Goal: Task Accomplishment & Management: Use online tool/utility

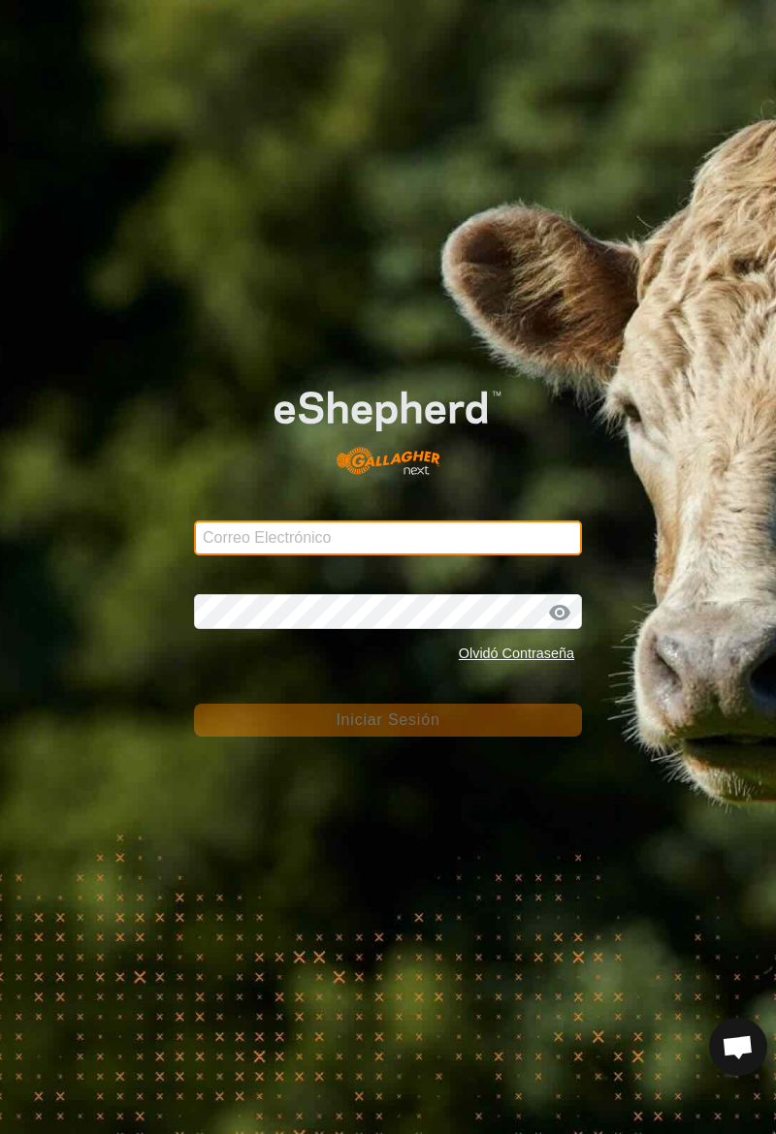
click at [241, 543] on input "Correo Electrónico" at bounding box center [388, 538] width 388 height 35
type input "Raul.alvamayo@correoganadero.es"
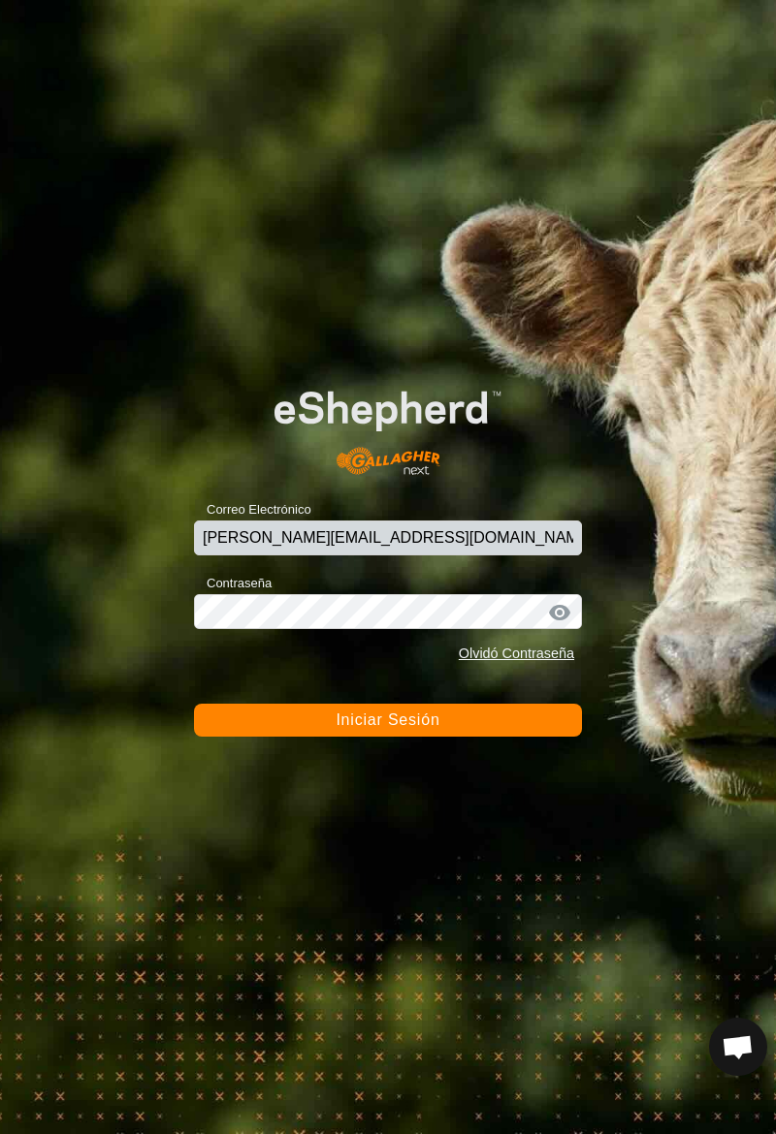
click at [419, 721] on span "Iniciar Sesión" at bounding box center [387, 720] width 104 height 16
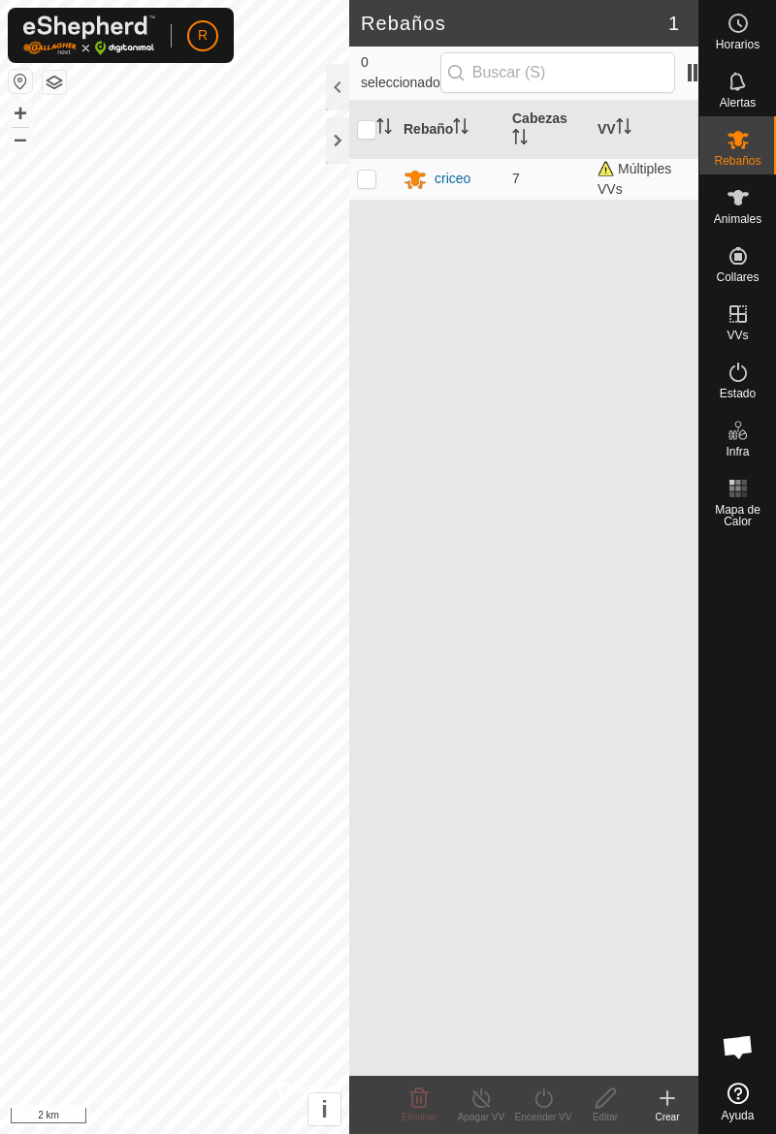
click at [735, 213] on span "Animales" at bounding box center [738, 219] width 48 height 12
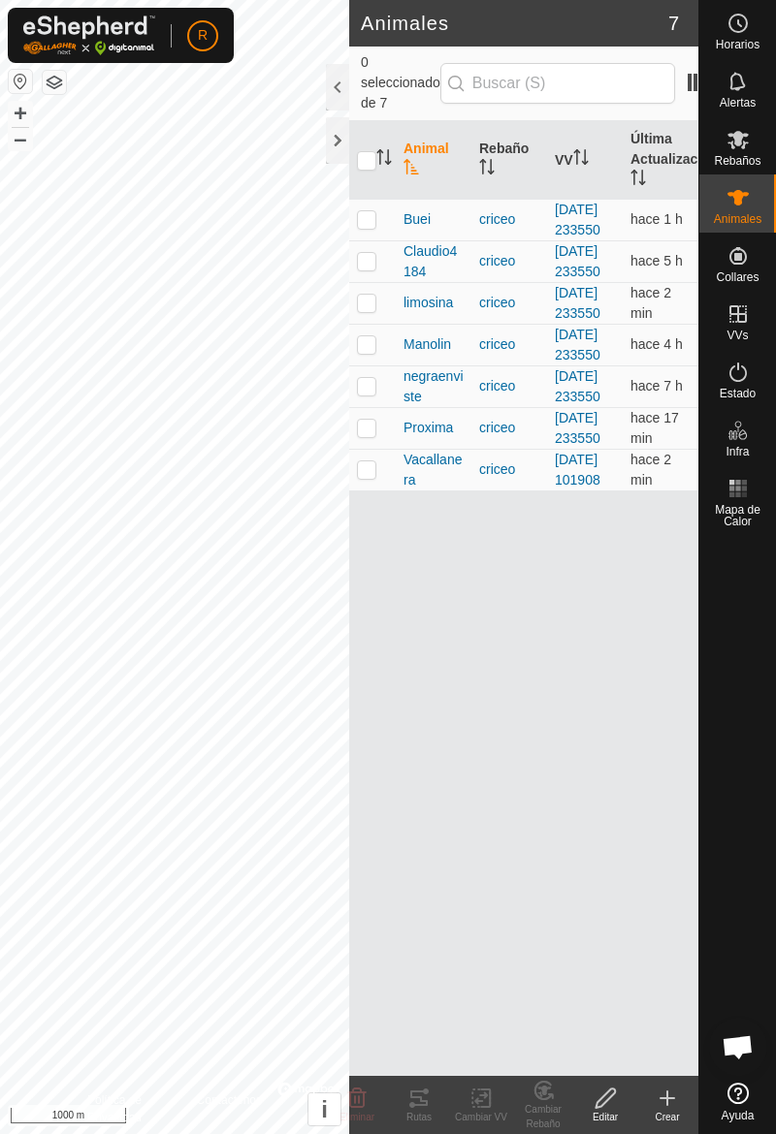
click at [374, 491] on td at bounding box center [372, 470] width 47 height 42
checkbox input "true"
click at [428, 1117] on div "Rutas" at bounding box center [419, 1117] width 62 height 15
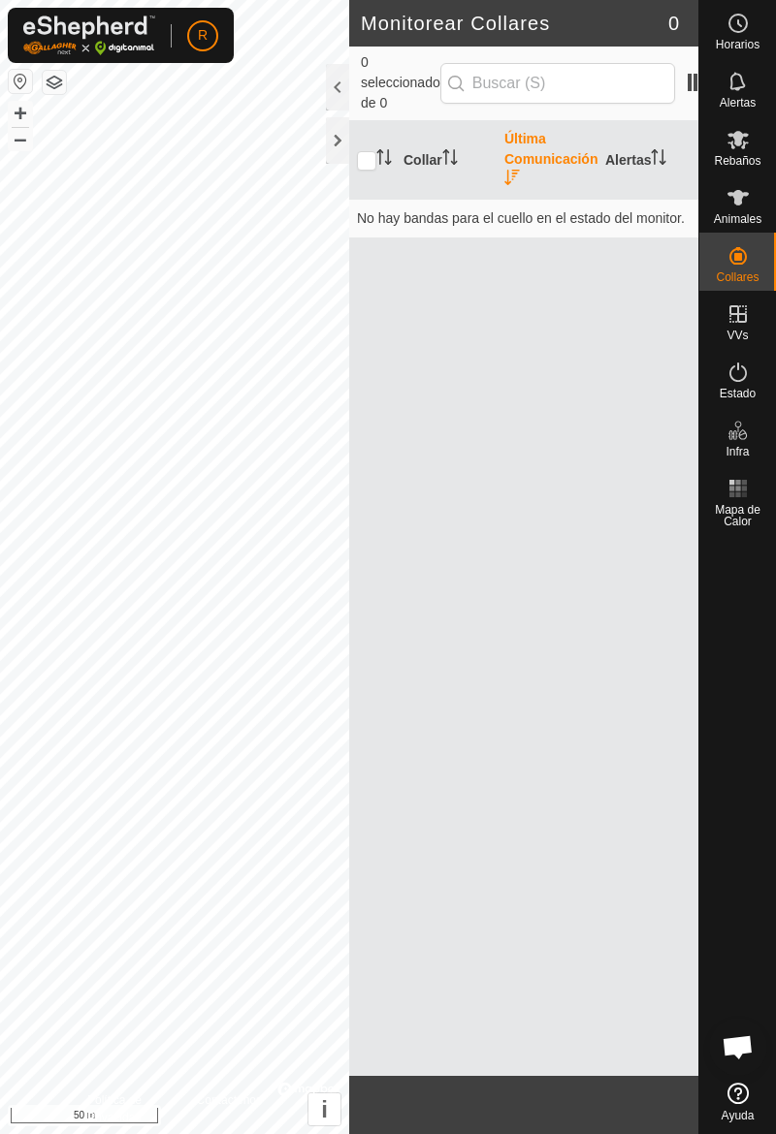
click at [748, 213] on span "Animales" at bounding box center [738, 219] width 48 height 12
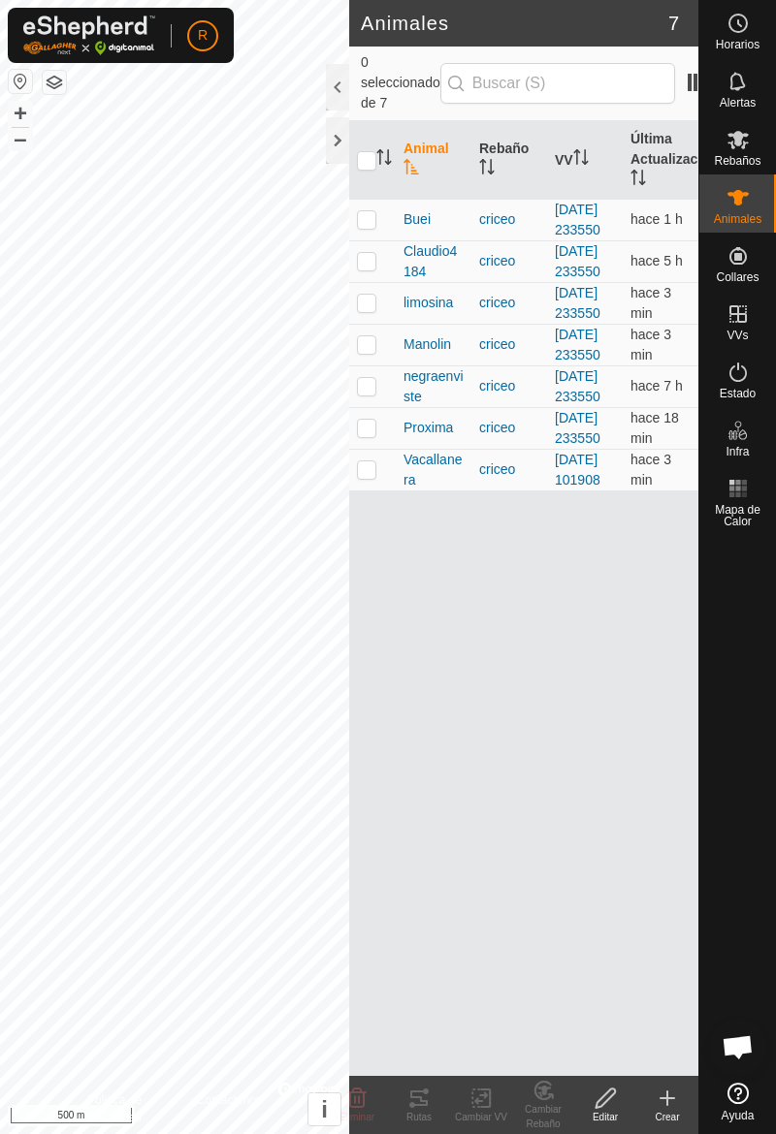
click at [388, 366] on td at bounding box center [372, 345] width 47 height 42
click at [430, 1115] on div "Rutas" at bounding box center [419, 1117] width 62 height 15
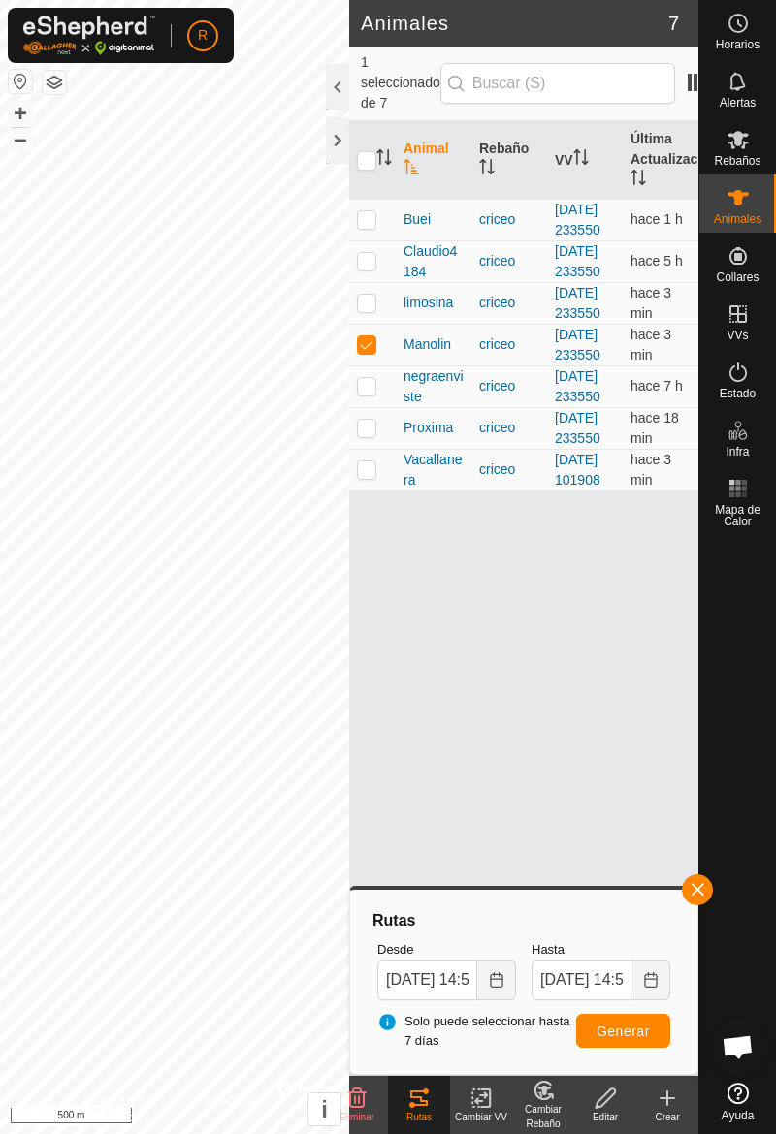
click at [378, 366] on td at bounding box center [372, 345] width 47 height 42
checkbox input "false"
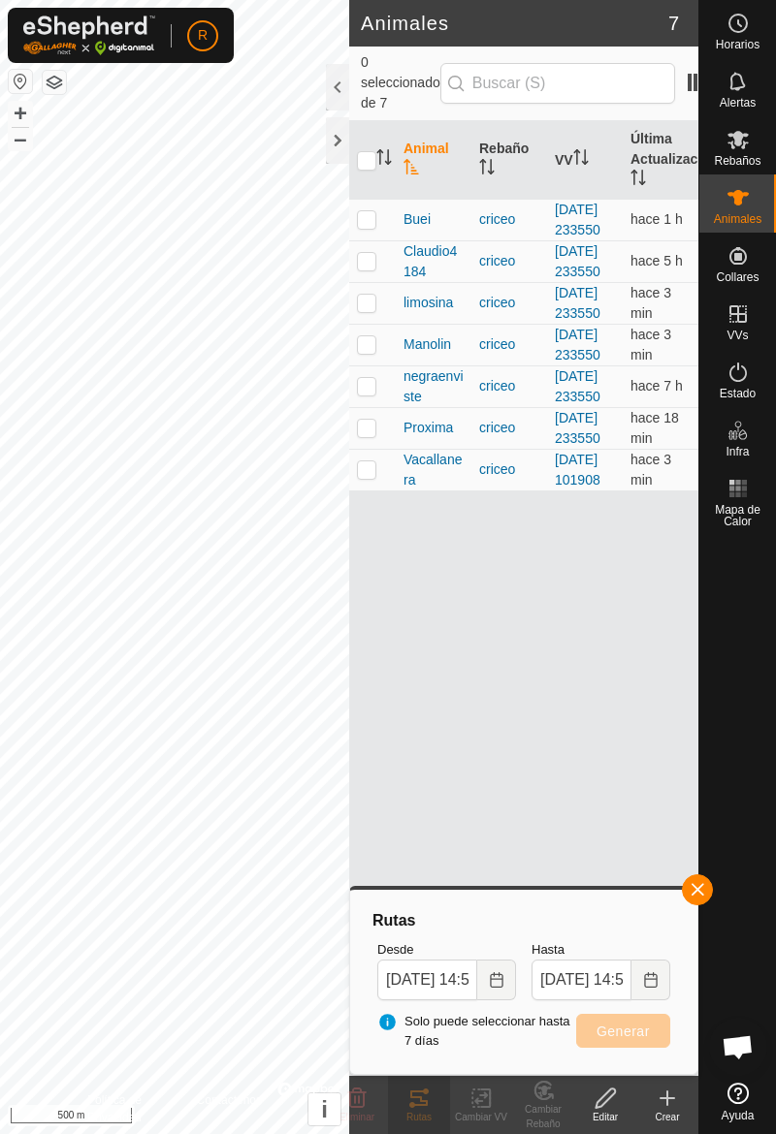
click at [425, 1117] on div "Rutas" at bounding box center [419, 1117] width 62 height 15
click at [427, 1110] on div "Rutas" at bounding box center [419, 1117] width 62 height 15
click at [426, 1110] on div "Rutas" at bounding box center [419, 1117] width 62 height 15
click at [426, 1113] on div "Rutas" at bounding box center [419, 1117] width 62 height 15
click at [710, 898] on button "button" at bounding box center [697, 890] width 31 height 31
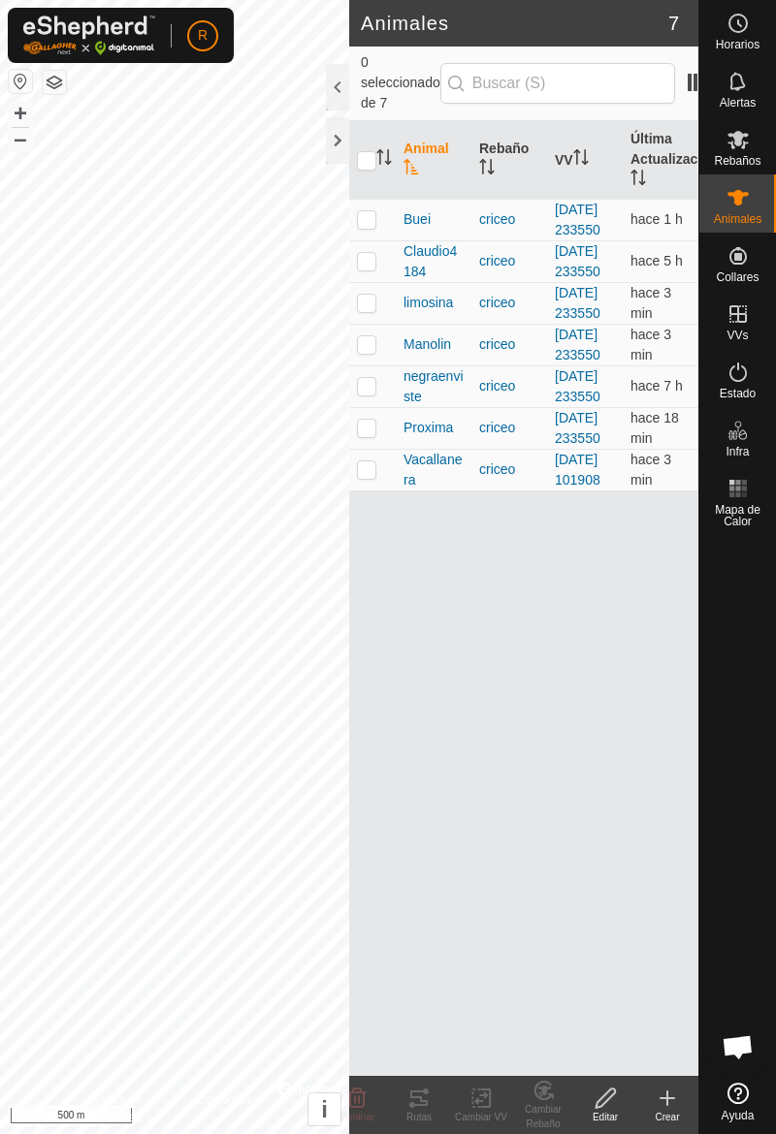
click at [385, 324] on td at bounding box center [372, 303] width 47 height 42
click at [427, 1118] on div "Rutas" at bounding box center [419, 1117] width 62 height 15
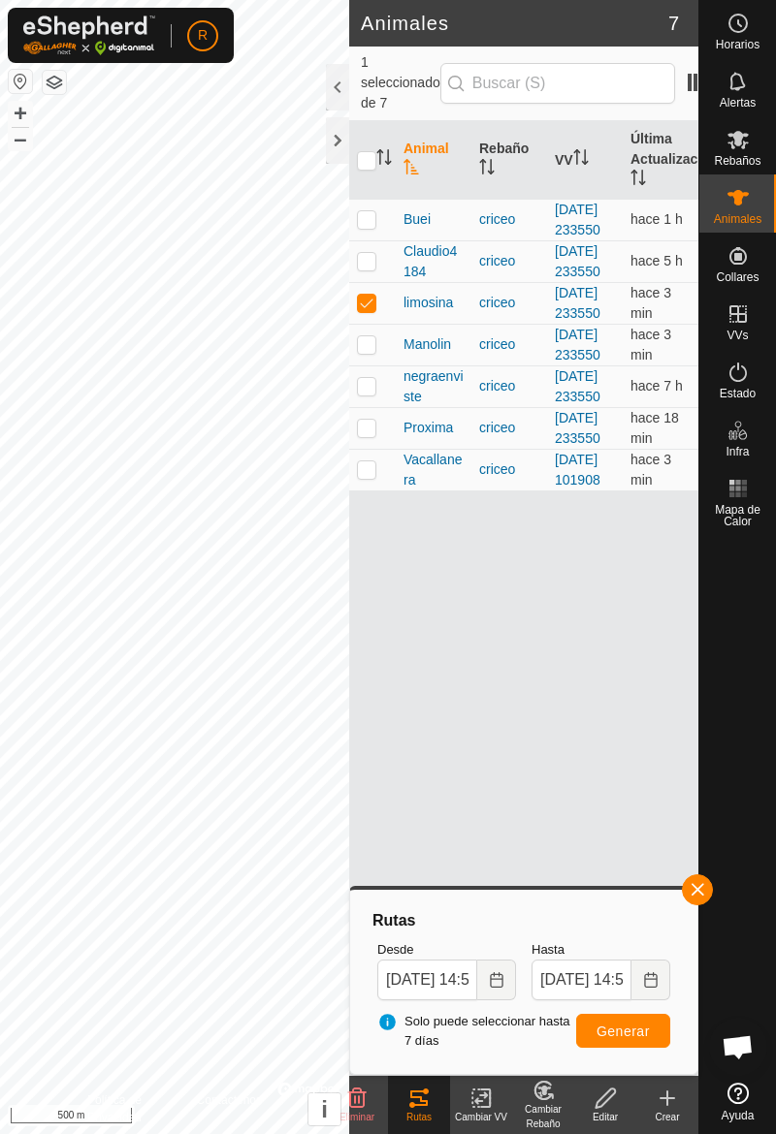
click at [709, 896] on button "button" at bounding box center [697, 890] width 31 height 31
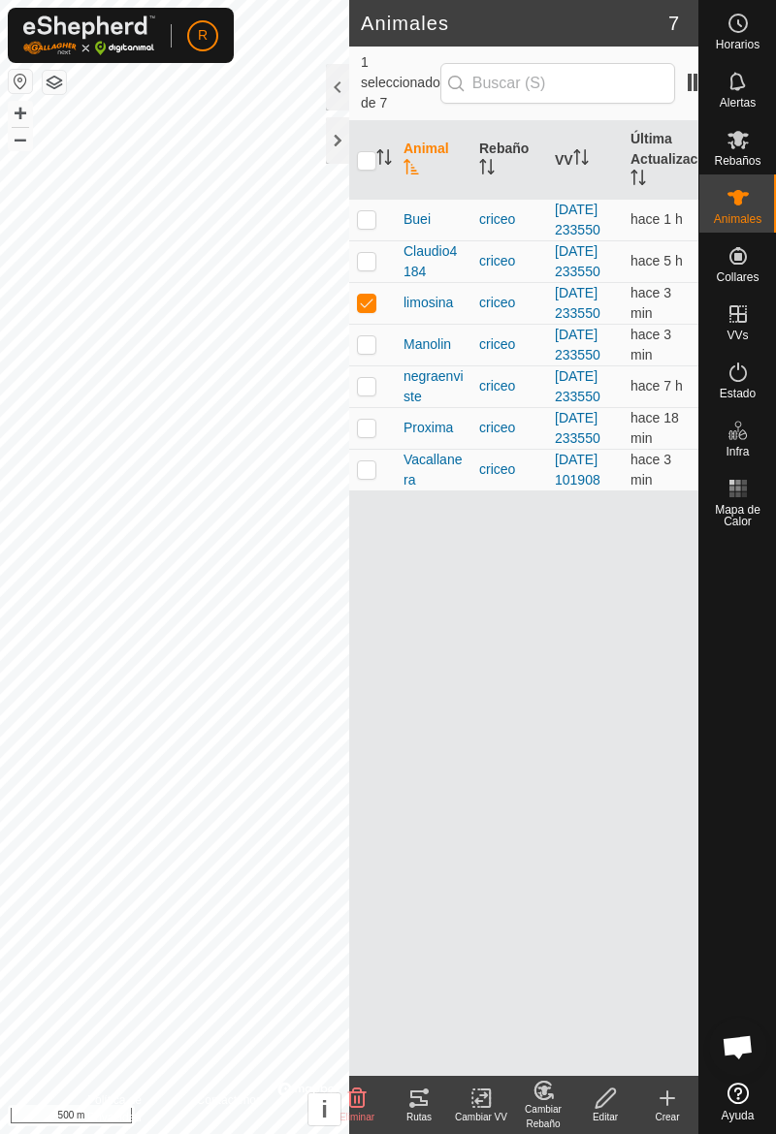
click at [378, 324] on td at bounding box center [372, 303] width 47 height 42
checkbox input "false"
click at [389, 407] on td at bounding box center [372, 387] width 47 height 42
click at [380, 407] on td at bounding box center [372, 387] width 47 height 42
checkbox input "false"
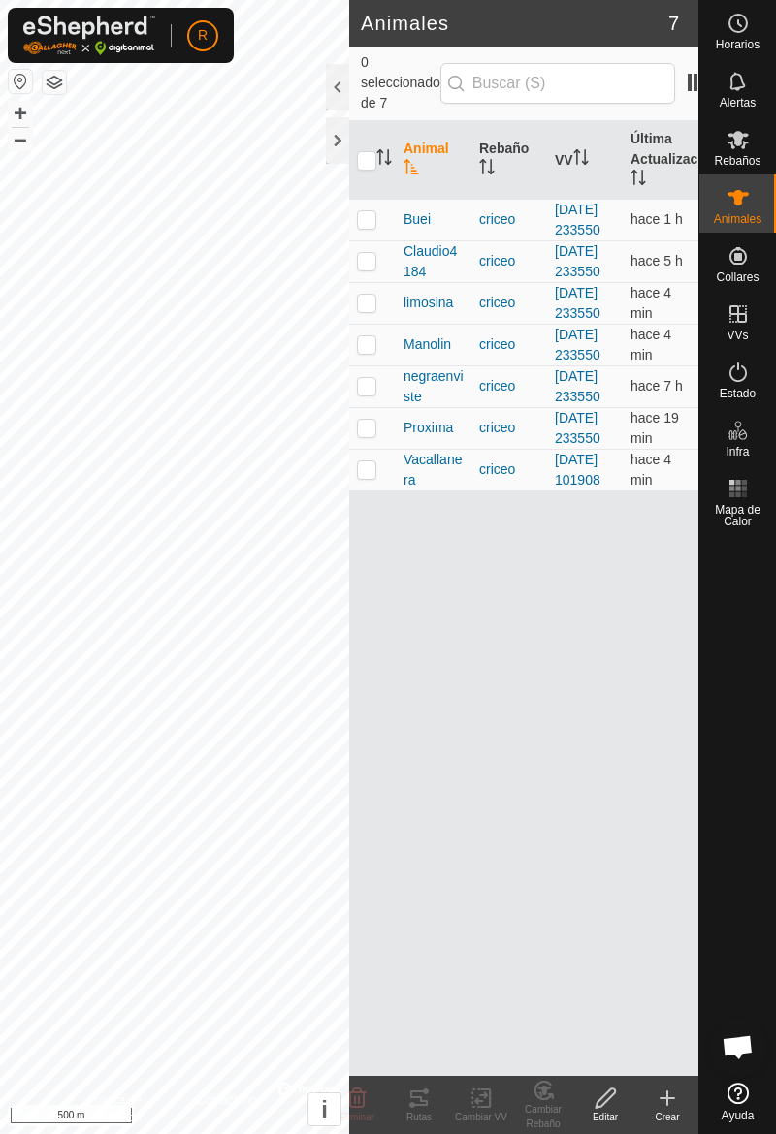
click at [737, 17] on icon at bounding box center [737, 23] width 23 height 23
